Goal: Information Seeking & Learning: Learn about a topic

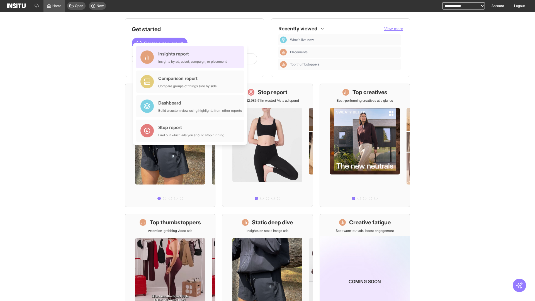
click at [192, 57] on div "Insights report Insights by ad, adset, campaign, or placement" at bounding box center [192, 56] width 69 height 13
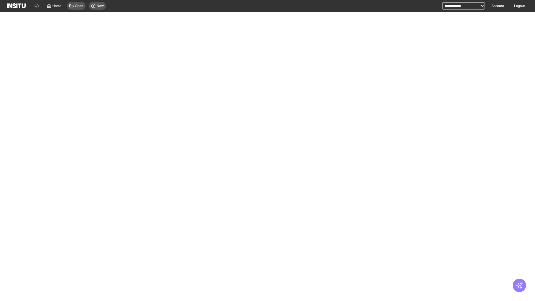
select select "**"
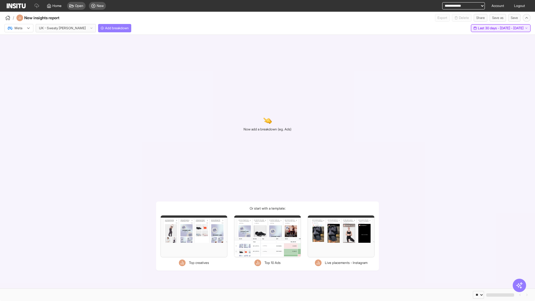
click at [489, 28] on span "Last 30 days - [DATE] - [DATE]" at bounding box center [501, 28] width 46 height 4
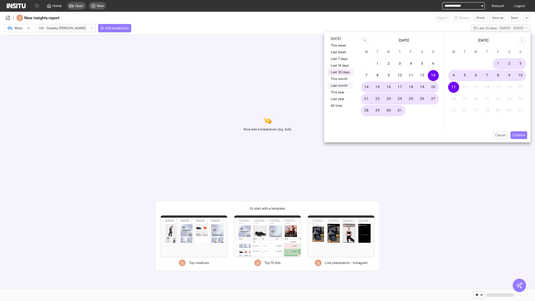
click at [340, 86] on button "Last month" at bounding box center [341, 85] width 26 height 7
